Goal: Find specific page/section: Find specific page/section

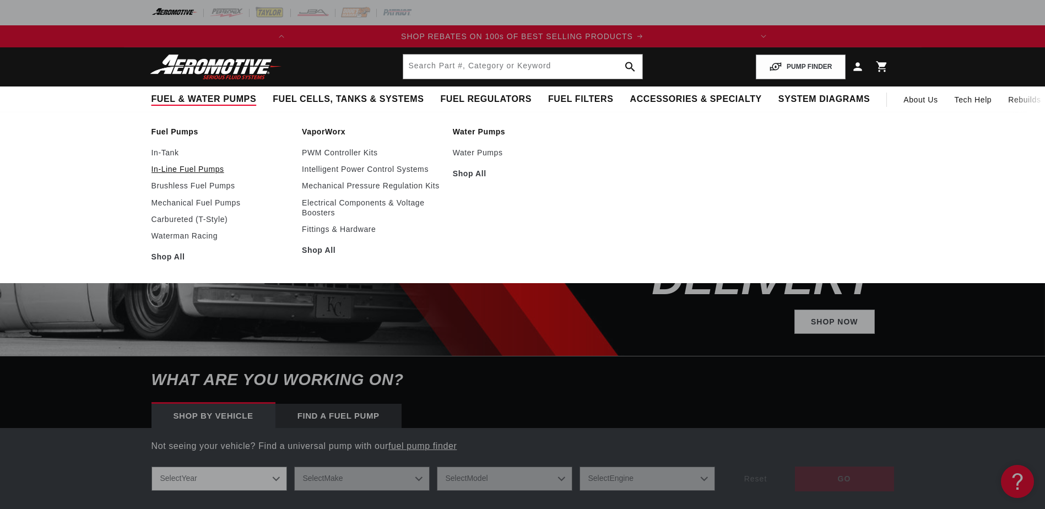
click at [204, 169] on link "In-Line Fuel Pumps" at bounding box center [222, 169] width 140 height 10
